Goal: Find specific page/section: Find specific page/section

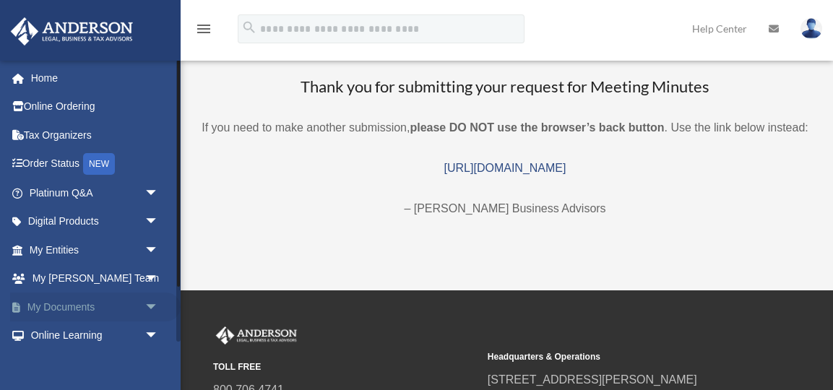
click at [94, 309] on link "My Documents arrow_drop_down" at bounding box center [95, 306] width 170 height 29
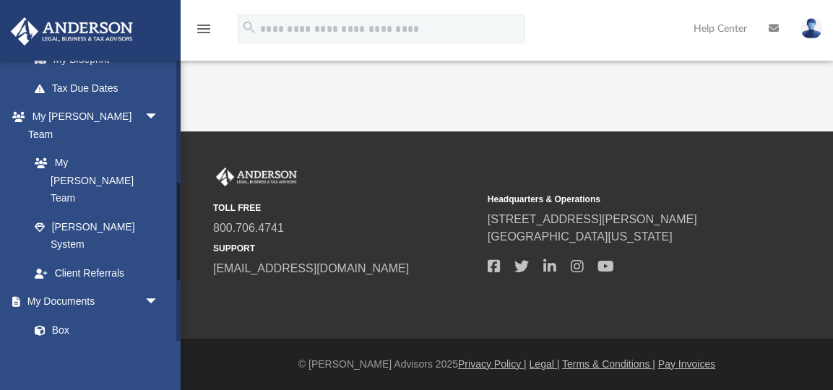
scroll to position [354, 0]
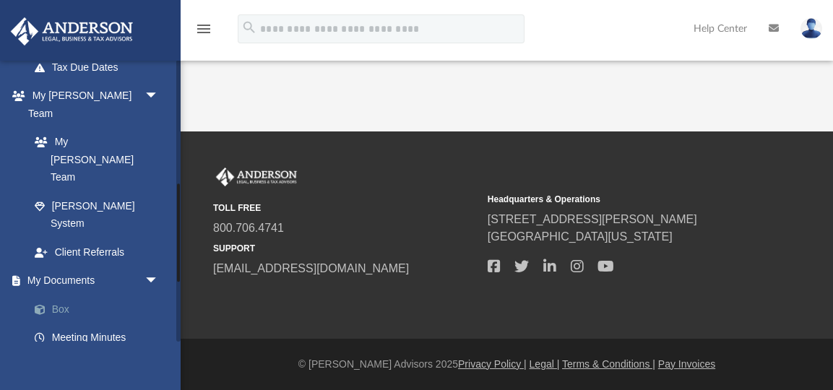
click at [84, 295] on link "Box" at bounding box center [100, 309] width 160 height 29
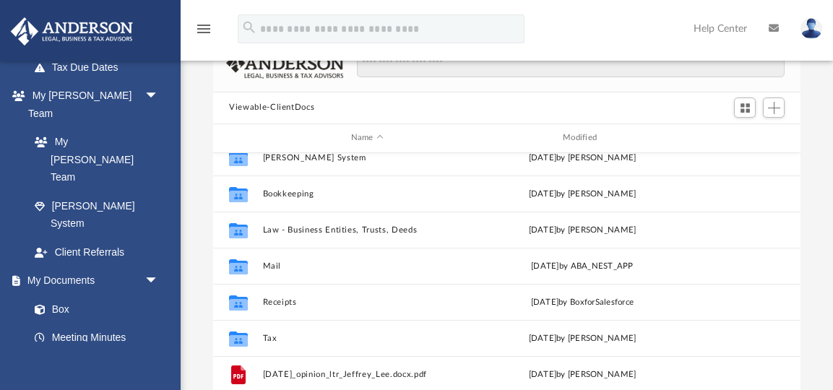
scroll to position [20, 0]
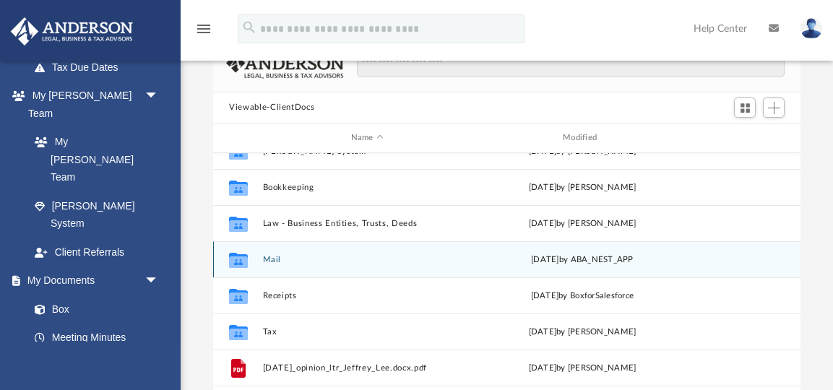
click at [319, 259] on button "Mail" at bounding box center [367, 259] width 209 height 9
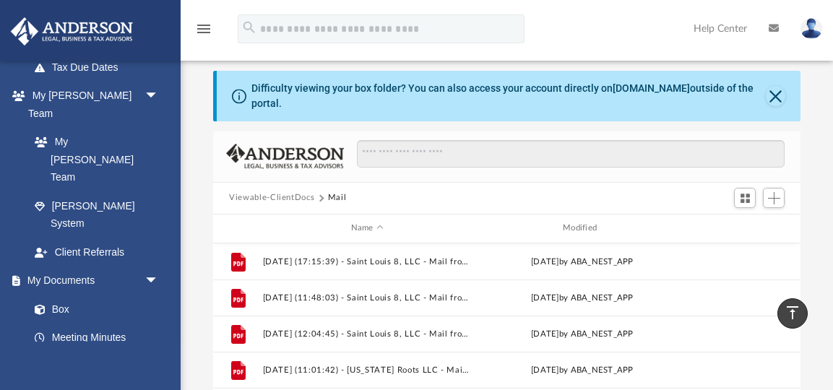
scroll to position [0, 0]
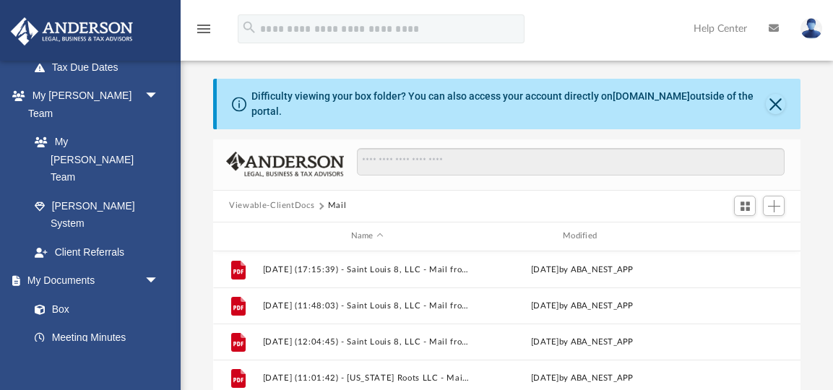
click at [334, 204] on button "Mail" at bounding box center [337, 205] width 19 height 13
